Goal: Transaction & Acquisition: Register for event/course

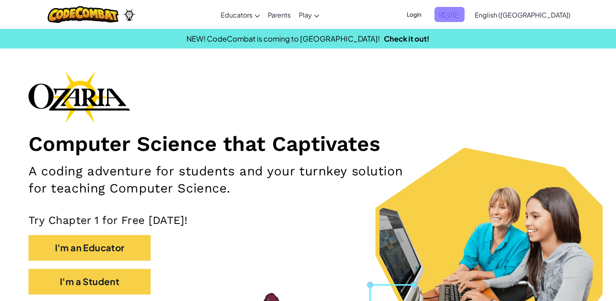
click at [465, 12] on span "Sign Up" at bounding box center [450, 14] width 30 height 15
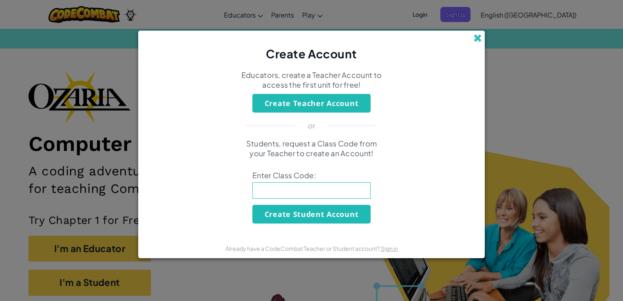
click at [476, 39] on span at bounding box center [477, 38] width 9 height 9
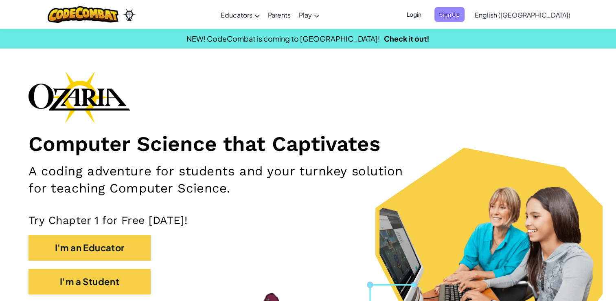
click at [465, 20] on span "Sign Up" at bounding box center [450, 14] width 30 height 15
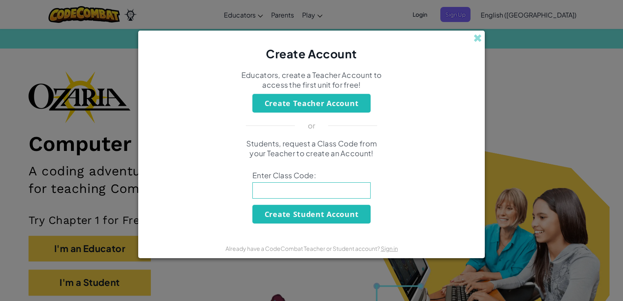
click at [329, 198] on input at bounding box center [311, 190] width 118 height 16
type input "LargeTreeCorn"
click at [321, 211] on button "Create Student Account" at bounding box center [311, 214] width 118 height 19
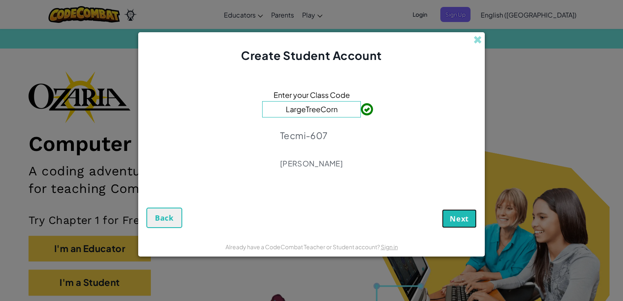
click at [462, 220] on span "Next" at bounding box center [458, 218] width 19 height 10
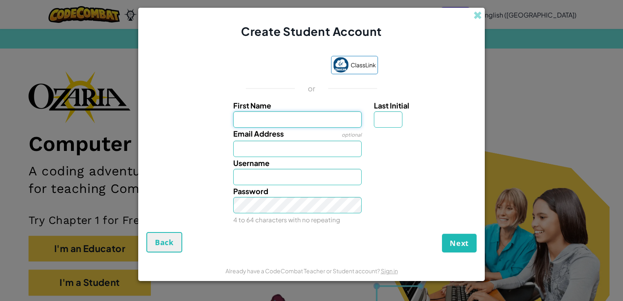
click at [296, 120] on input "First Name" at bounding box center [297, 119] width 129 height 16
type input "[PERSON_NAME]"
type input "M"
type input "[EMAIL_ADDRESS][DOMAIN_NAME]"
type input "ElizabethM2911"
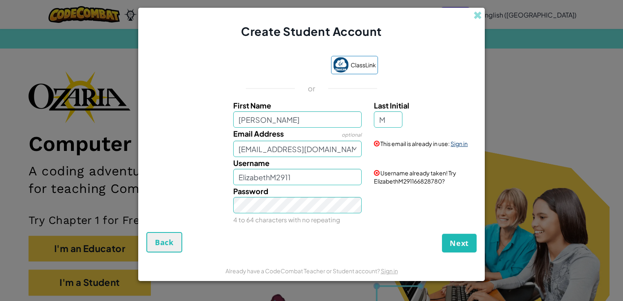
click at [457, 143] on link "Sign in" at bounding box center [458, 143] width 17 height 7
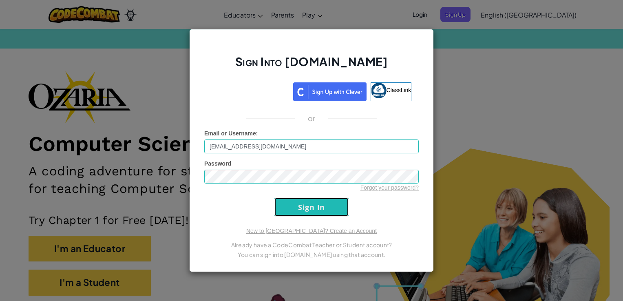
click at [295, 209] on input "Sign In" at bounding box center [311, 207] width 74 height 18
